Goal: Find specific page/section: Find specific page/section

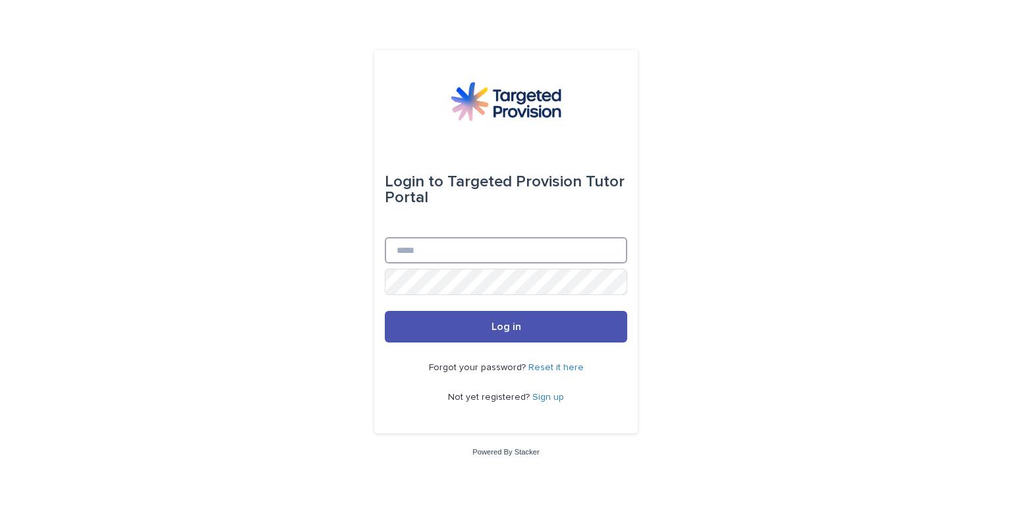
click at [555, 246] on input "Email" at bounding box center [506, 250] width 242 height 26
type input "**********"
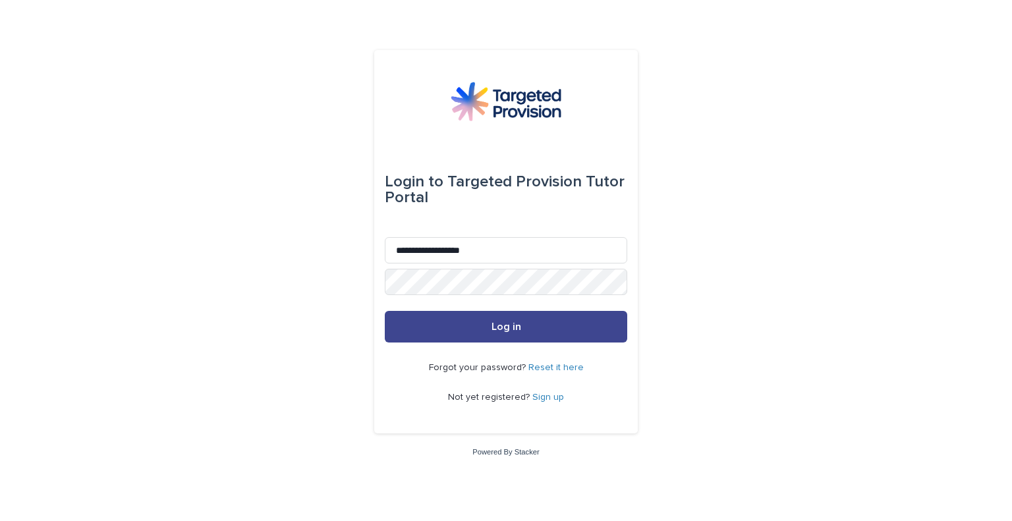
click at [548, 331] on button "Log in" at bounding box center [506, 327] width 242 height 32
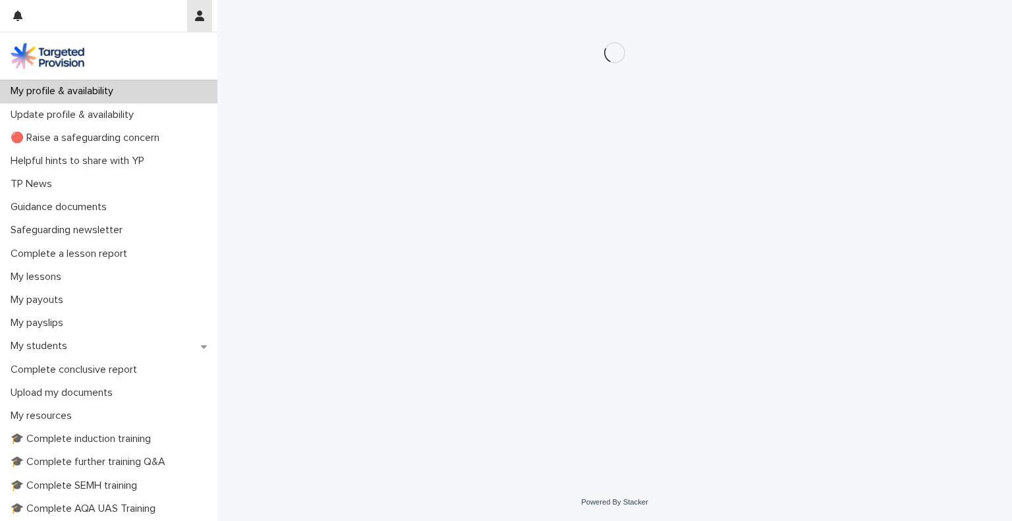
click at [201, 16] on icon "button" at bounding box center [199, 16] width 9 height 11
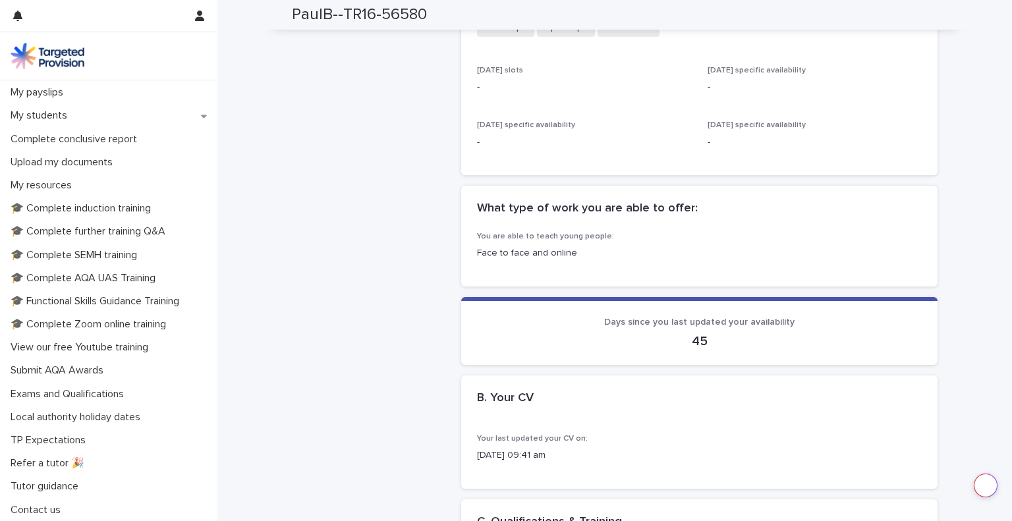
scroll to position [187, 0]
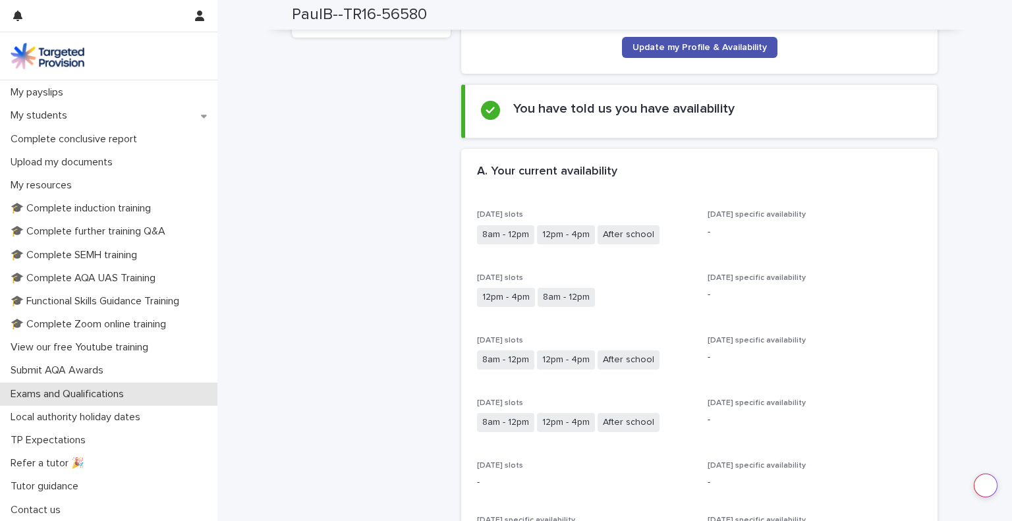
click at [127, 394] on p "Exams and Qualifications" at bounding box center [69, 394] width 129 height 13
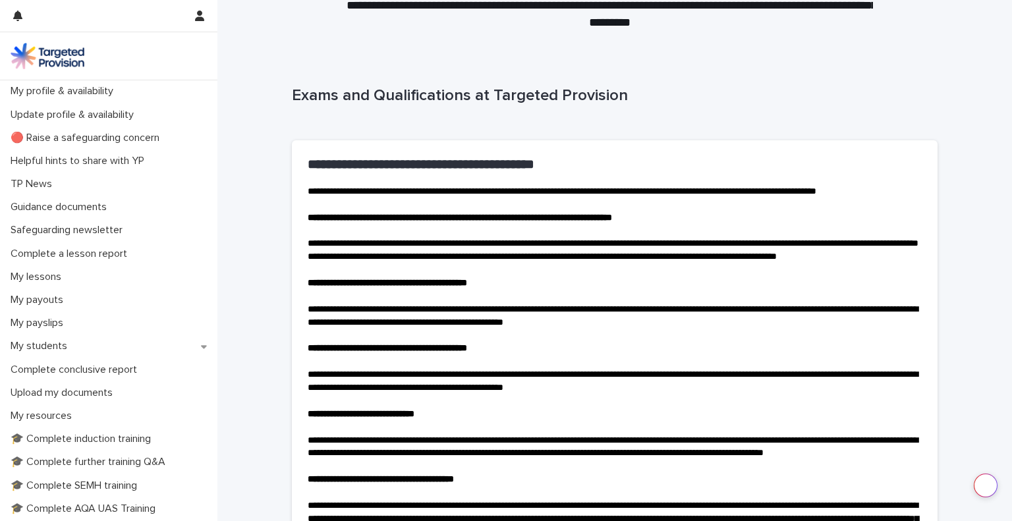
scroll to position [263, 0]
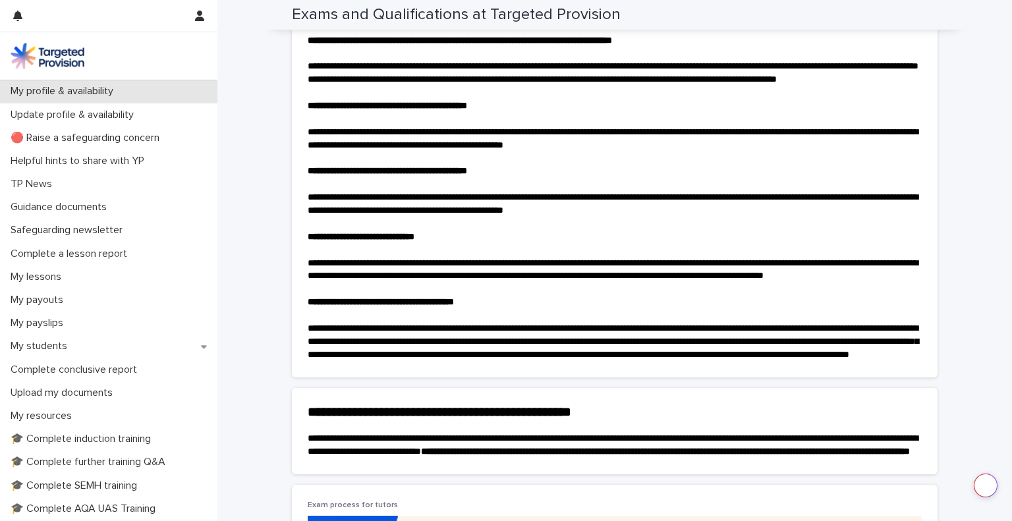
click at [100, 89] on p "My profile & availability" at bounding box center [64, 91] width 119 height 13
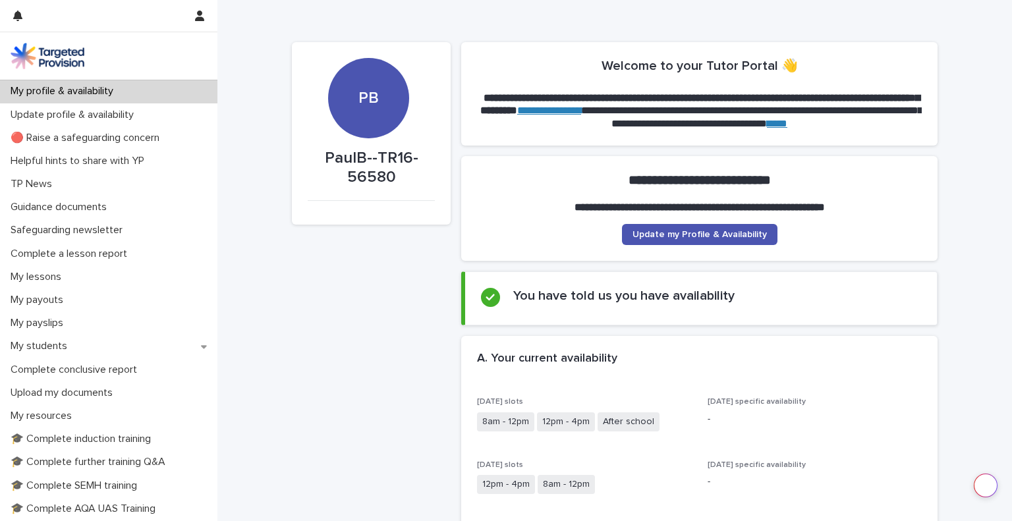
click at [352, 124] on div "PB" at bounding box center [368, 98] width 80 height 80
click at [358, 182] on p "PaulB--TR16-56580" at bounding box center [371, 168] width 127 height 38
